Goal: Information Seeking & Learning: Understand process/instructions

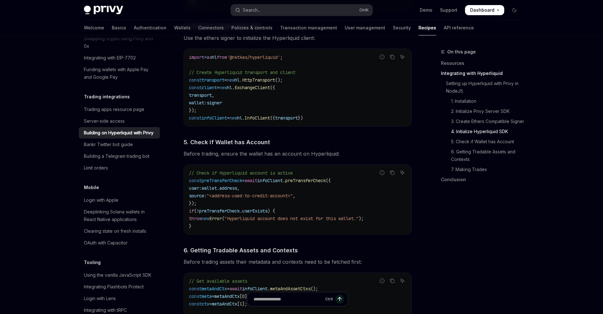
scroll to position [681, 0]
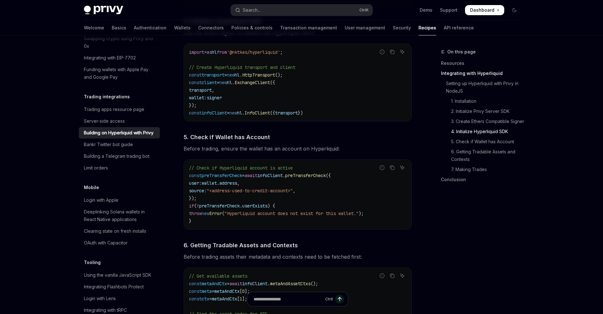
click at [250, 171] on span "// Check if Hyperliquid account is active" at bounding box center [241, 168] width 104 height 6
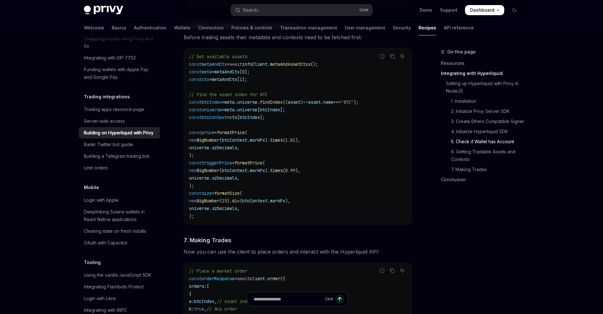
scroll to position [727, 0]
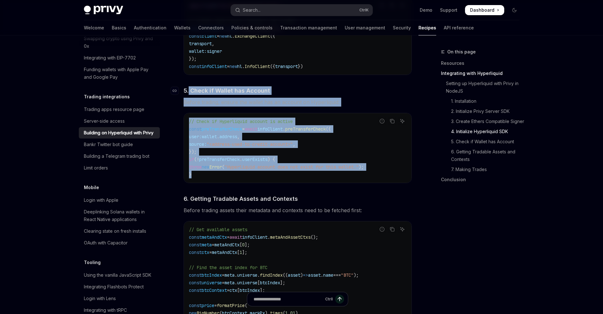
drag, startPoint x: 205, startPoint y: 181, endPoint x: 189, endPoint y: 96, distance: 86.8
click at [189, 96] on div "​ Setting up Hyperliquid with Privy in NodeJS We’ll be using the Hyperliquid SD…" at bounding box center [297, 105] width 228 height 1046
copy div "Check if Wallet has Account Before trading, ensure the wallet has an account on…"
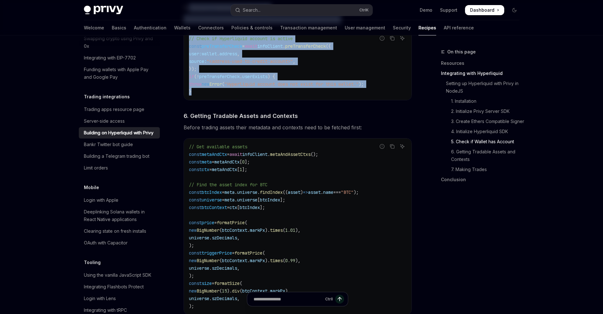
scroll to position [813, 0]
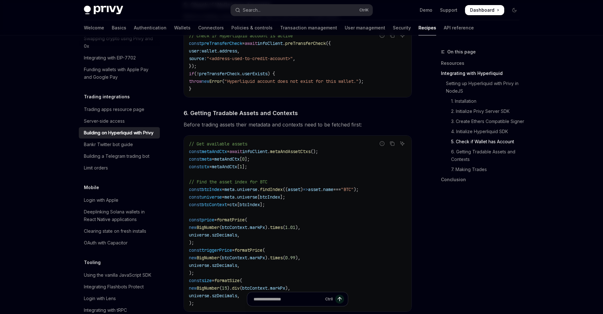
click at [327, 139] on div "// Get available assets const metaAndCtx = await infoClient . metaAndAssetCtxs …" at bounding box center [297, 224] width 227 height 176
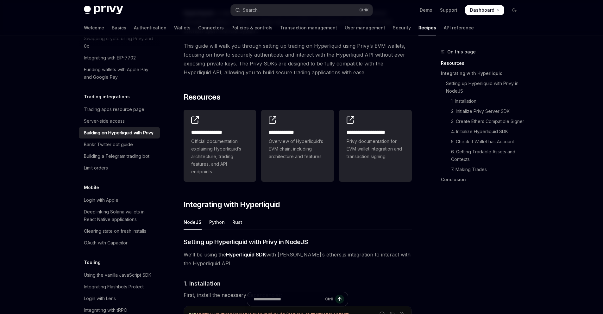
scroll to position [67, 0]
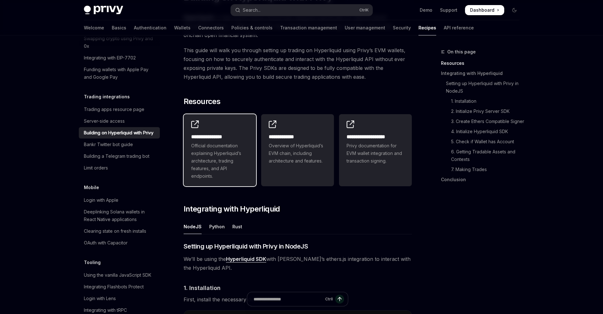
click at [215, 161] on span "Official documentation explaining Hyperliquid’s architecture, trading features,…" at bounding box center [220, 161] width 58 height 38
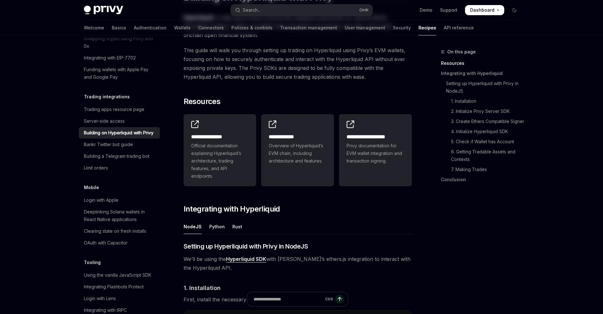
scroll to position [0, 0]
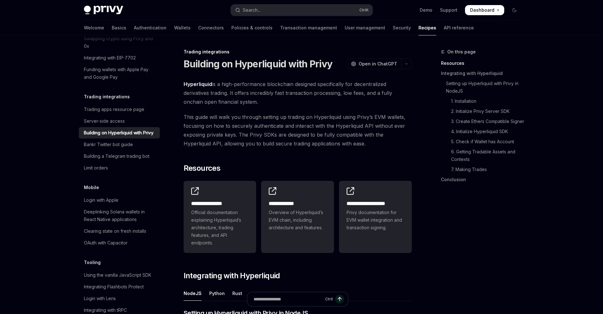
click at [110, 137] on div "Building on Hyperliquid with Privy" at bounding box center [119, 133] width 70 height 8
type textarea "*"
click at [445, 73] on link "Integrating with Hyperliquid" at bounding box center [482, 73] width 83 height 10
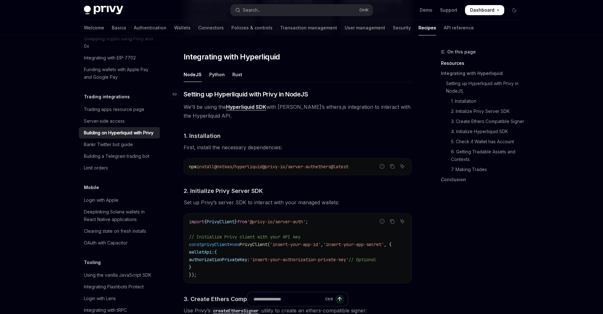
scroll to position [223, 0]
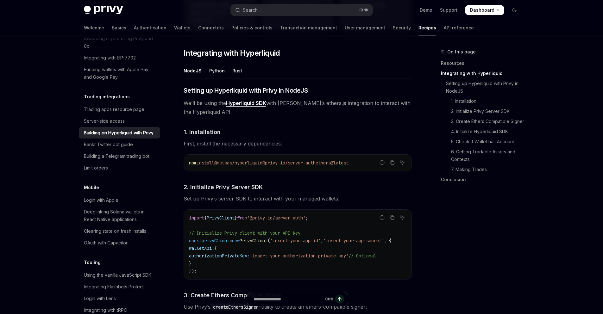
click at [333, 105] on span "We’ll be using the Hyperliquid SDK with [PERSON_NAME]’s ethers.js integration t…" at bounding box center [297, 108] width 228 height 18
drag, startPoint x: 333, startPoint y: 105, endPoint x: 361, endPoint y: 105, distance: 27.2
click at [361, 105] on span "We’ll be using the Hyperliquid SDK with [PERSON_NAME]’s ethers.js integration t…" at bounding box center [297, 108] width 228 height 18
click at [278, 108] on span "We’ll be using the Hyperliquid SDK with [PERSON_NAME]’s ethers.js integration t…" at bounding box center [297, 108] width 228 height 18
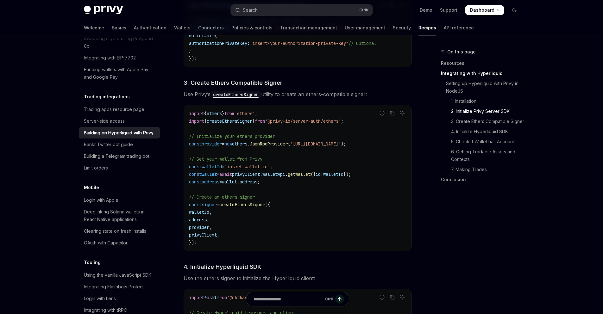
scroll to position [430, 0]
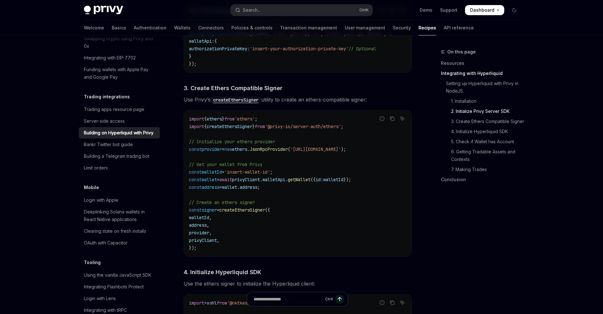
click at [219, 152] on span "provider" at bounding box center [211, 149] width 20 height 6
click at [242, 152] on span "ethers" at bounding box center [239, 149] width 15 height 6
click at [222, 175] on span "walletId" at bounding box center [211, 172] width 20 height 6
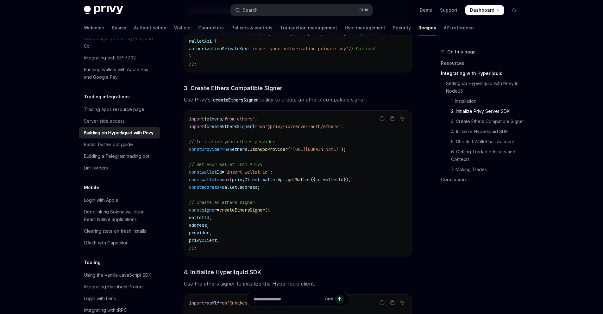
click at [222, 175] on span "walletId" at bounding box center [211, 172] width 20 height 6
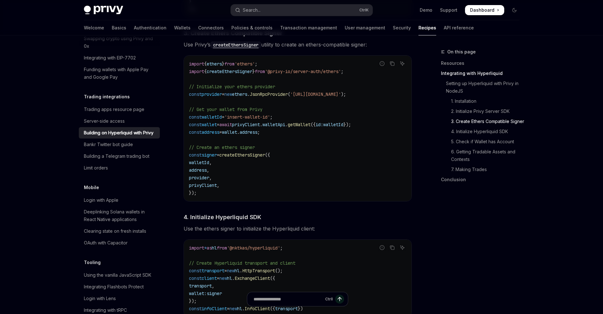
scroll to position [489, 0]
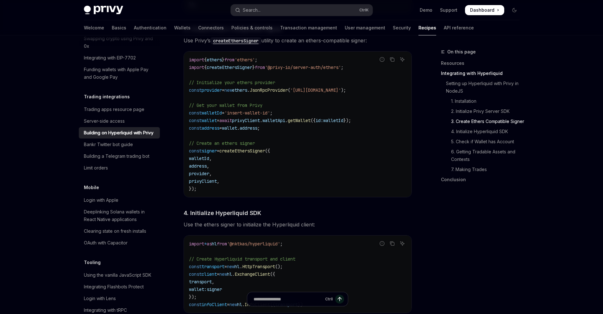
click at [209, 161] on span "walletId" at bounding box center [199, 159] width 20 height 6
click at [212, 130] on span "address" at bounding box center [210, 128] width 18 height 6
click at [203, 157] on code "import { ethers } from 'ethers' ; import { createEthersSigner } from '@privy-io…" at bounding box center [297, 124] width 217 height 137
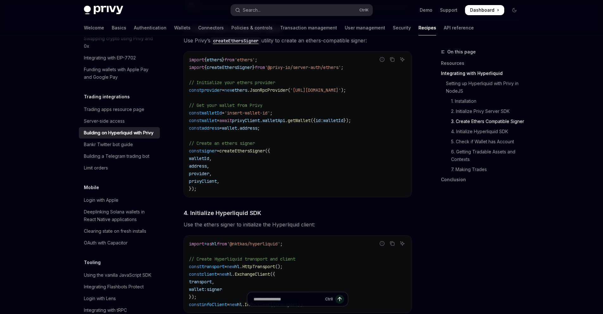
click at [203, 157] on code "import { ethers } from 'ethers' ; import { createEthersSigner } from '@privy-io…" at bounding box center [297, 124] width 217 height 137
click at [225, 170] on code "import { ethers } from 'ethers' ; import { createEthersSigner } from '@privy-io…" at bounding box center [297, 124] width 217 height 137
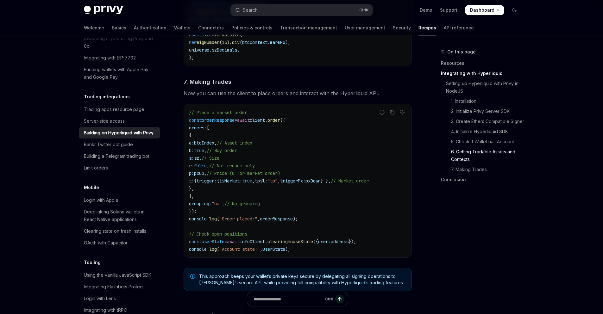
scroll to position [1060, 0]
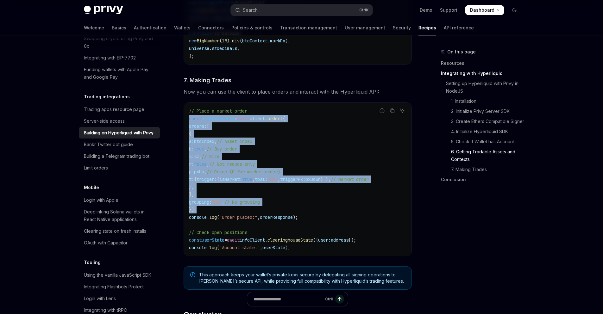
drag, startPoint x: 197, startPoint y: 213, endPoint x: 183, endPoint y: 120, distance: 95.1
copy code "const orderResponse = await client . order ({ orders: [ { a: btcIndex , // Asse…"
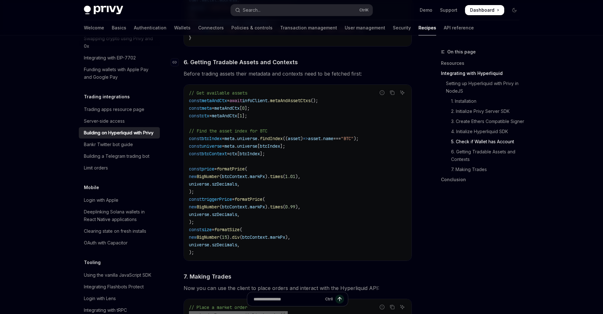
scroll to position [866, 0]
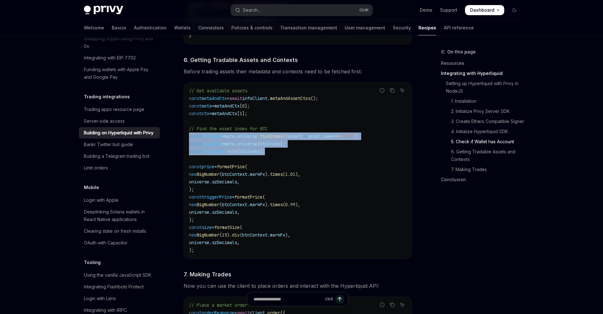
drag, startPoint x: 282, startPoint y: 158, endPoint x: 176, endPoint y: 139, distance: 108.0
copy code "const btcIndex = meta . universe . findIndex (( asset ) => asset . name === "BT…"
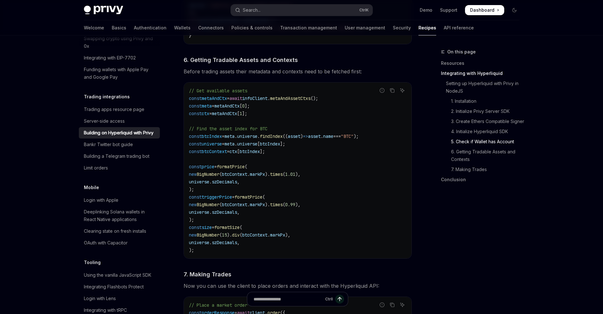
click at [374, 230] on code "// Get available assets const metaAndCtx = await infoClient . metaAndAssetCtxs …" at bounding box center [297, 170] width 217 height 167
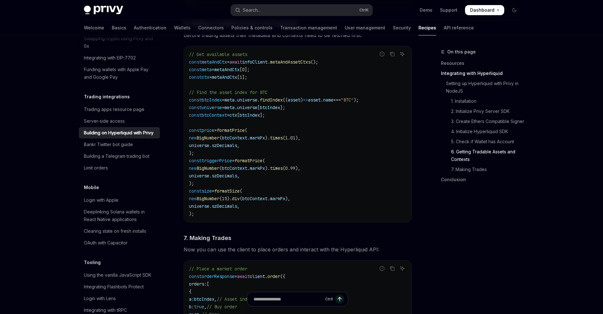
scroll to position [894, 0]
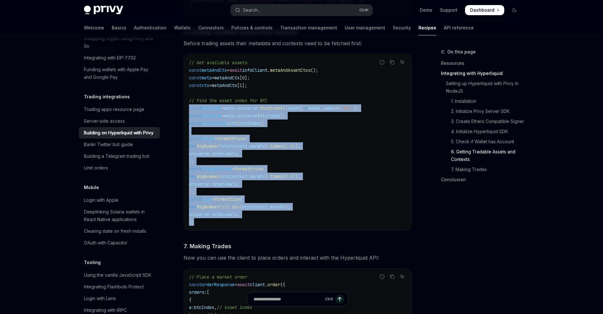
drag, startPoint x: 205, startPoint y: 227, endPoint x: 176, endPoint y: 109, distance: 121.4
copy code "const btcIndex = meta . universe . findIndex (( asset ) => asset . name === "BT…"
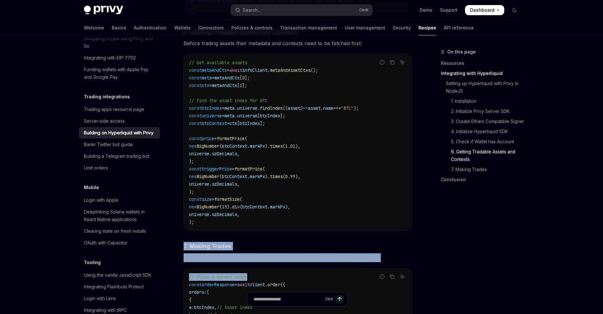
drag, startPoint x: 291, startPoint y: 277, endPoint x: 278, endPoint y: 241, distance: 37.8
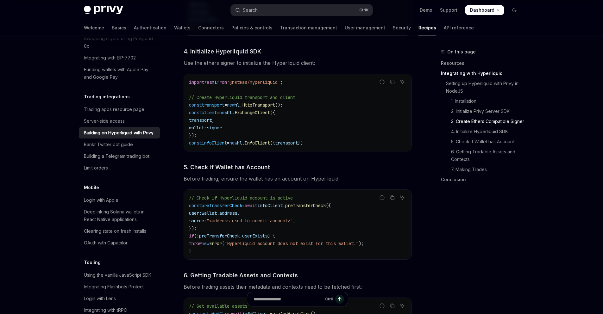
scroll to position [656, 0]
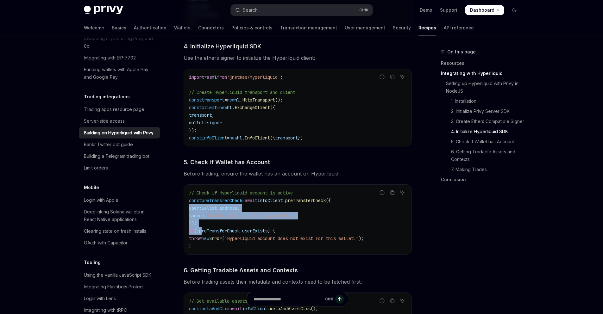
drag, startPoint x: 205, startPoint y: 230, endPoint x: 178, endPoint y: 207, distance: 36.1
click at [178, 207] on div "**********" at bounding box center [238, 153] width 349 height 1522
click at [219, 229] on code "// Check if Hyperliquid account is active const preTransferCheck = await infoCl…" at bounding box center [297, 219] width 217 height 61
drag, startPoint x: 207, startPoint y: 224, endPoint x: 188, endPoint y: 206, distance: 25.9
click at [189, 206] on code "// Check if Hyperliquid account is active const preTransferCheck = await infoCl…" at bounding box center [297, 219] width 217 height 61
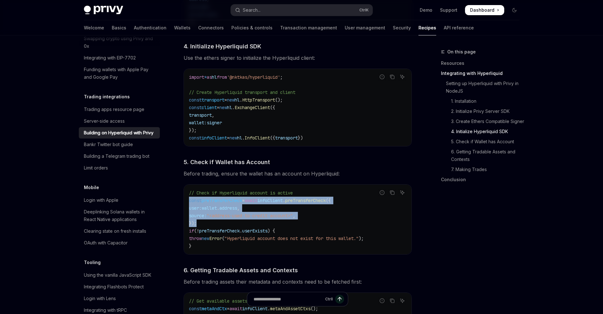
copy code "const preTransferCheck = await infoClient . preTransferCheck ({ user: wallet . …"
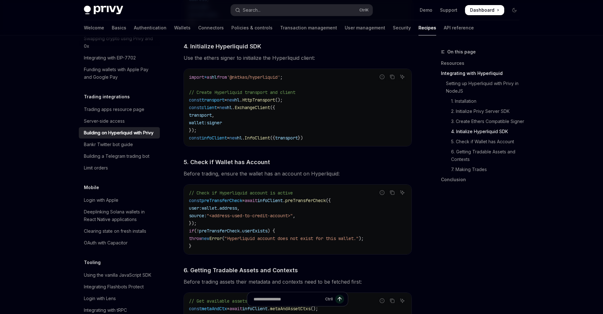
click at [270, 107] on span "ExchangeClient" at bounding box center [251, 108] width 35 height 6
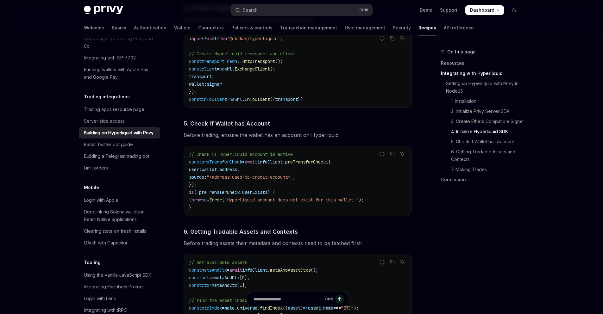
scroll to position [697, 0]
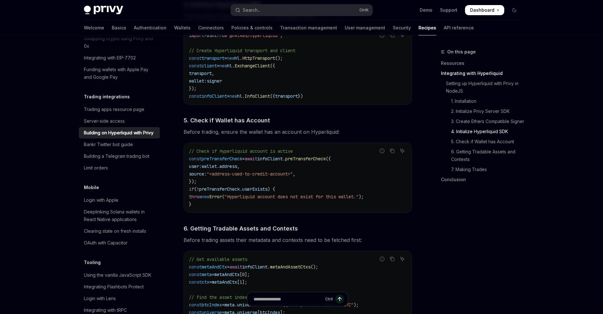
click at [199, 212] on div "// Check if Hyperliquid account is active const preTransferCheck = await infoCl…" at bounding box center [297, 178] width 227 height 70
click at [246, 200] on span ""Hyperliquid account does not exist for this wallet."" at bounding box center [291, 197] width 134 height 6
drag, startPoint x: 246, startPoint y: 201, endPoint x: 371, endPoint y: 199, distance: 125.3
click at [358, 199] on span ""Hyperliquid account does not exist for this wallet."" at bounding box center [291, 197] width 134 height 6
copy span "Hyperliquid account does not exist for this wallet."
